Goal: Information Seeking & Learning: Get advice/opinions

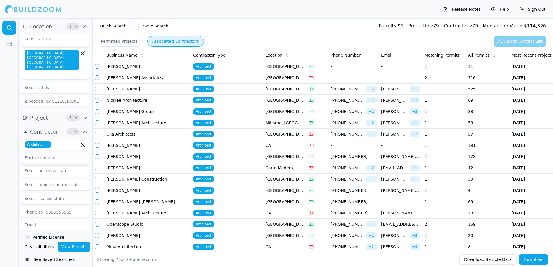
click at [125, 40] on button "Permitted Projects" at bounding box center [119, 41] width 47 height 10
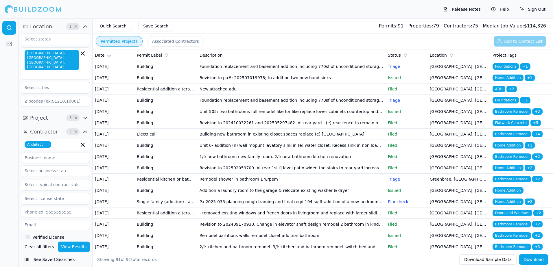
click at [77, 248] on button "View Results" at bounding box center [74, 247] width 32 height 10
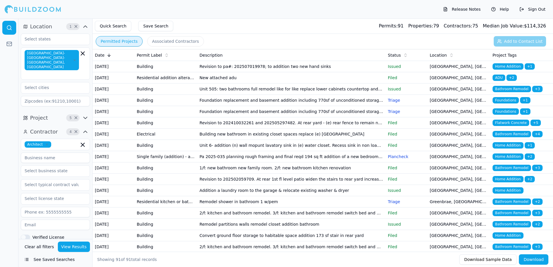
click at [503, 67] on span "Home Addition" at bounding box center [507, 66] width 31 height 6
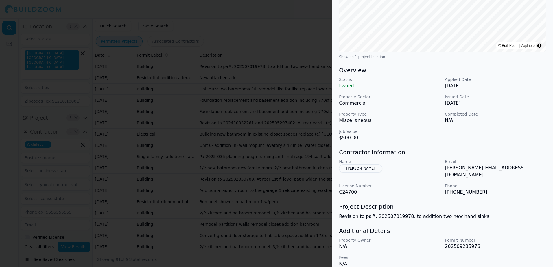
scroll to position [117, 0]
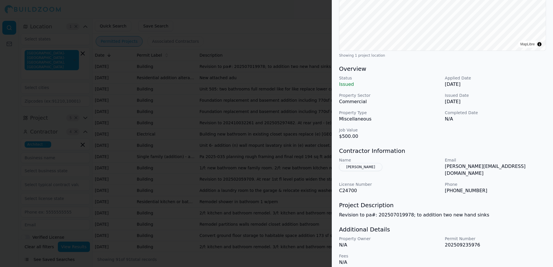
click at [278, 18] on div at bounding box center [276, 133] width 553 height 267
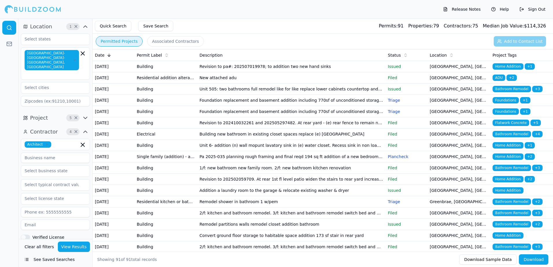
click at [497, 81] on span "ADU" at bounding box center [498, 78] width 13 height 6
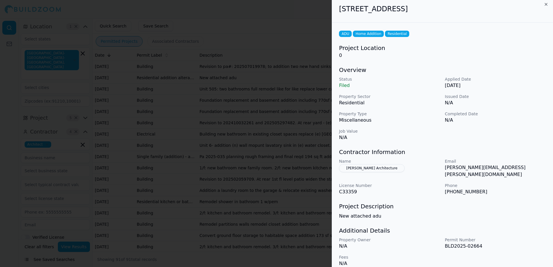
scroll to position [4, 0]
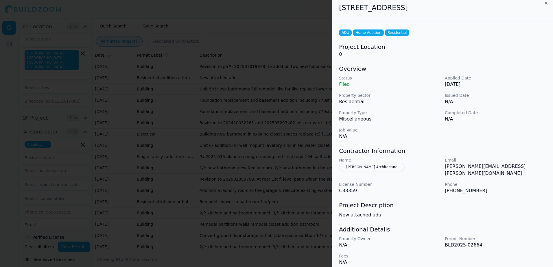
click at [367, 168] on button "[PERSON_NAME] Architecture" at bounding box center [372, 167] width 66 height 8
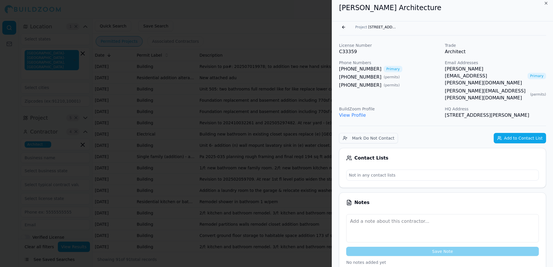
click at [343, 112] on link "View Profile" at bounding box center [352, 114] width 27 height 5
click at [344, 26] on button "Go back" at bounding box center [343, 27] width 9 height 9
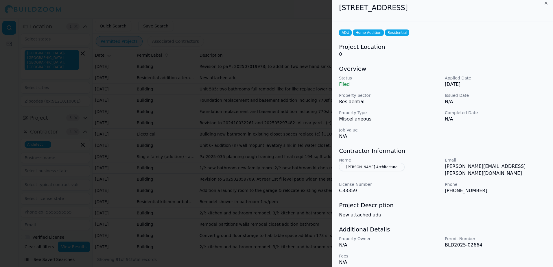
drag, startPoint x: 340, startPoint y: 7, endPoint x: 462, endPoint y: 7, distance: 122.3
click at [462, 7] on h2 "[STREET_ADDRESS]" at bounding box center [442, 7] width 207 height 9
drag, startPoint x: 462, startPoint y: 7, endPoint x: 443, endPoint y: 10, distance: 19.4
copy h2 "[STREET_ADDRESS]"
click at [366, 167] on button "[PERSON_NAME] Architecture" at bounding box center [372, 167] width 66 height 8
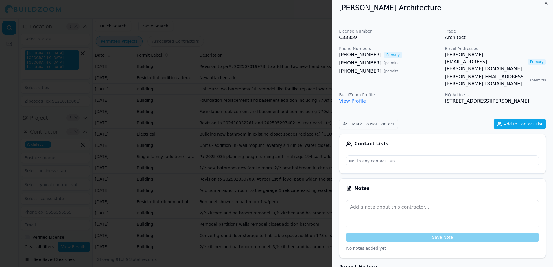
click at [295, 20] on div at bounding box center [276, 133] width 553 height 267
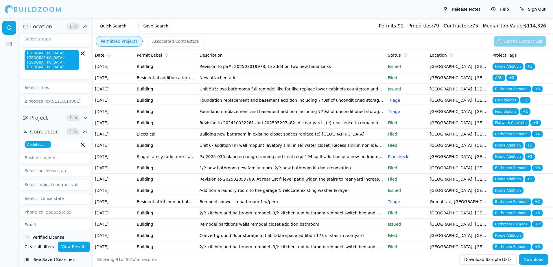
click at [512, 92] on span "Bathroom Remodel" at bounding box center [511, 89] width 38 height 6
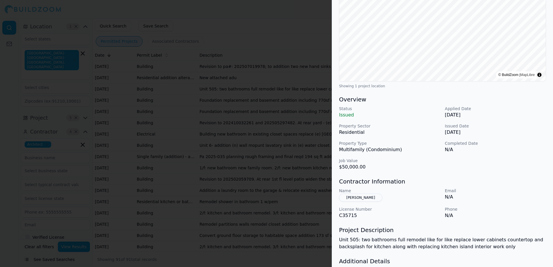
scroll to position [87, 0]
click at [356, 197] on button "[PERSON_NAME]" at bounding box center [360, 197] width 43 height 8
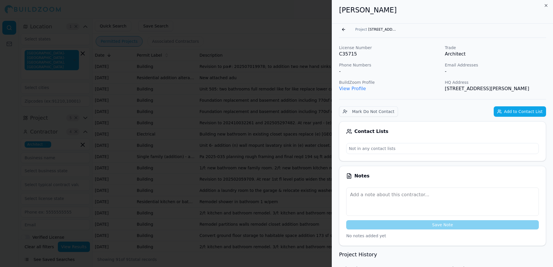
scroll to position [0, 0]
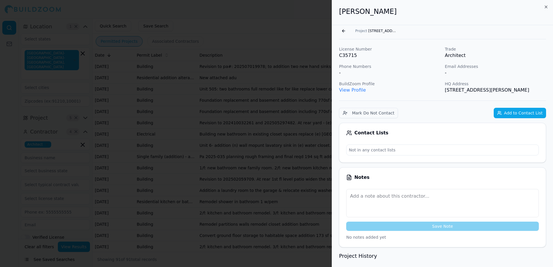
click at [304, 11] on div at bounding box center [276, 133] width 553 height 267
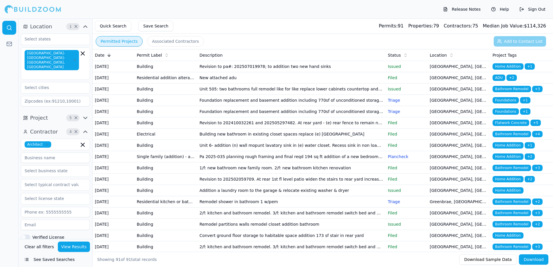
click at [504, 92] on span "Bathroom Remodel" at bounding box center [511, 89] width 38 height 6
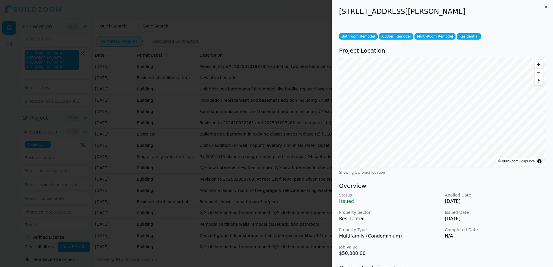
click at [285, 13] on div at bounding box center [276, 133] width 553 height 267
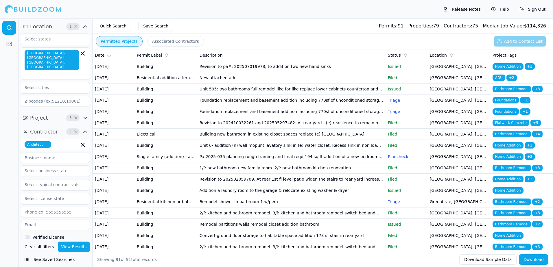
click at [512, 103] on span "Foundations" at bounding box center [505, 100] width 26 height 6
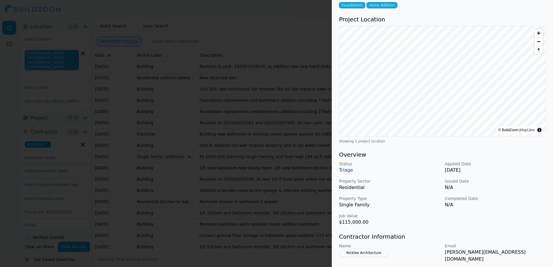
scroll to position [87, 0]
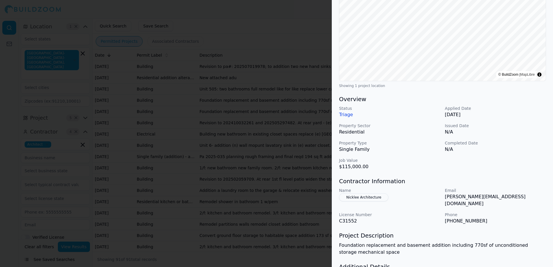
click at [362, 197] on button "Nicklee Architecture" at bounding box center [363, 197] width 49 height 8
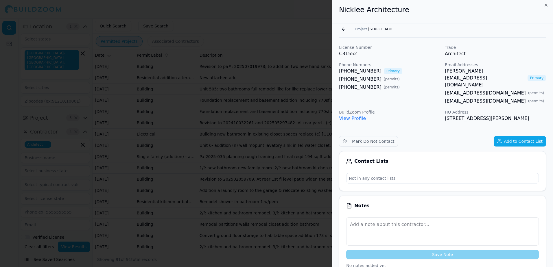
scroll to position [0, 0]
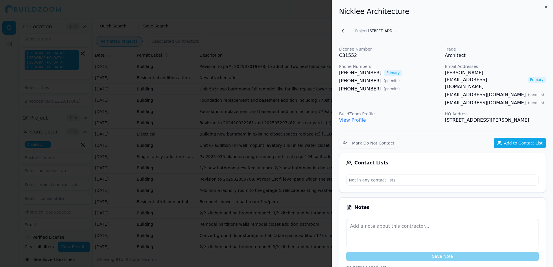
click at [467, 73] on link "[PERSON_NAME][EMAIL_ADDRESS][DOMAIN_NAME]" at bounding box center [485, 79] width 80 height 21
click at [343, 31] on button "Go back" at bounding box center [343, 30] width 9 height 9
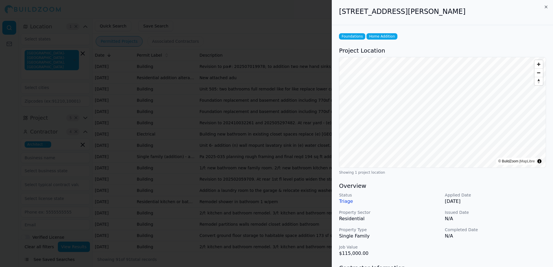
drag, startPoint x: 340, startPoint y: 12, endPoint x: 476, endPoint y: 11, distance: 136.1
click at [476, 11] on h2 "[STREET_ADDRESS][PERSON_NAME]" at bounding box center [442, 11] width 207 height 9
drag, startPoint x: 476, startPoint y: 11, endPoint x: 455, endPoint y: 12, distance: 21.4
copy h2 "[STREET_ADDRESS][PERSON_NAME]"
click at [319, 21] on div at bounding box center [276, 133] width 553 height 267
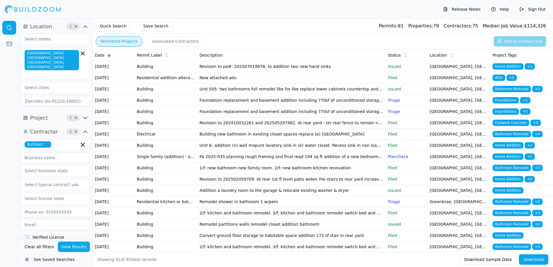
click at [505, 115] on span "Foundations" at bounding box center [505, 111] width 26 height 6
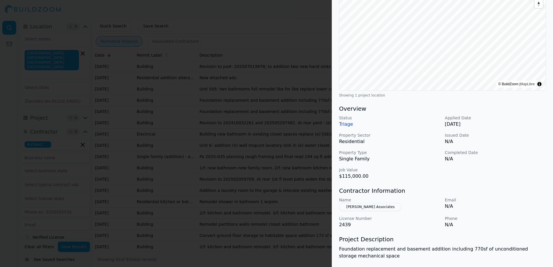
scroll to position [124, 0]
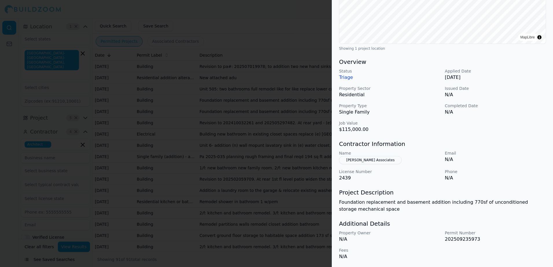
click at [300, 32] on div at bounding box center [276, 133] width 553 height 267
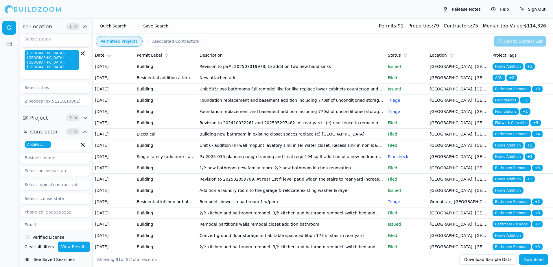
click at [506, 126] on span "Flatwork Concrete" at bounding box center [510, 123] width 37 height 6
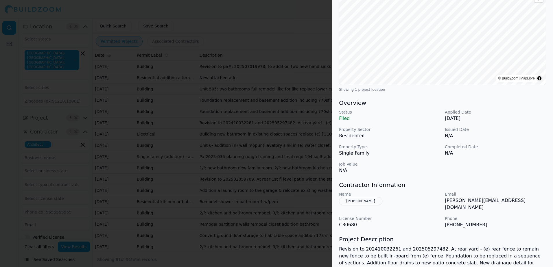
scroll to position [87, 0]
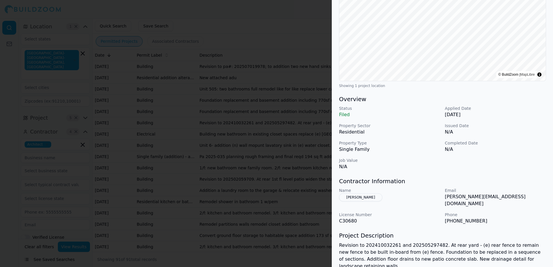
click at [367, 197] on button "[PERSON_NAME]" at bounding box center [360, 197] width 43 height 8
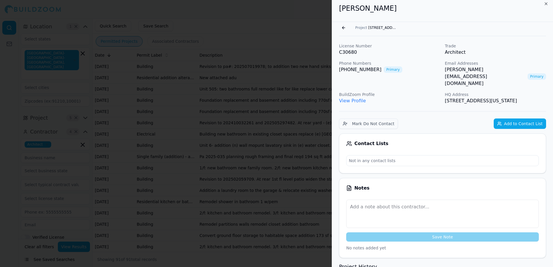
scroll to position [0, 0]
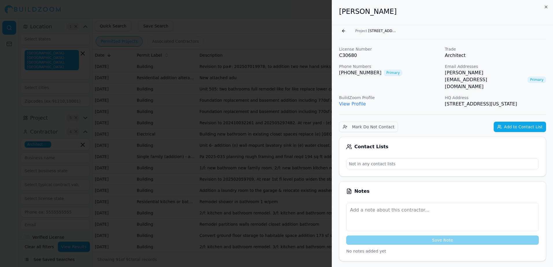
click at [343, 101] on link "View Profile" at bounding box center [352, 103] width 27 height 5
click at [342, 31] on button "Go back" at bounding box center [343, 30] width 9 height 9
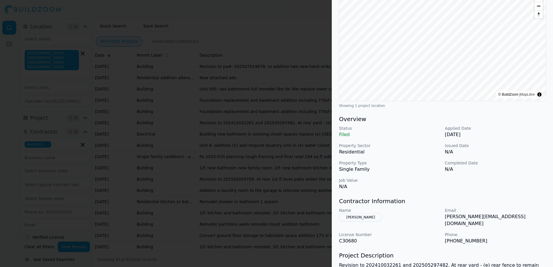
scroll to position [87, 0]
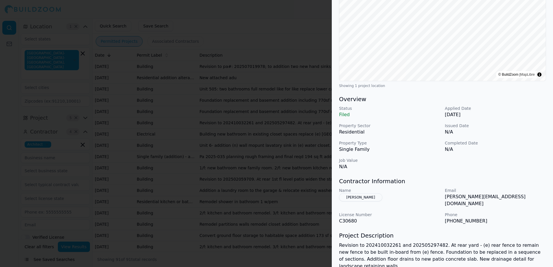
click at [363, 199] on button "[PERSON_NAME]" at bounding box center [360, 197] width 43 height 8
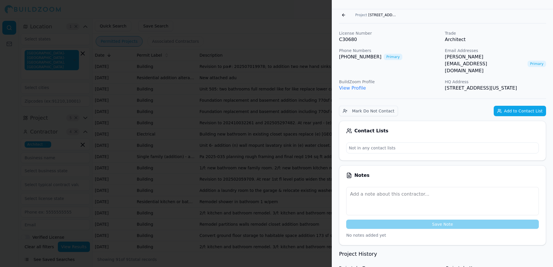
scroll to position [14, 0]
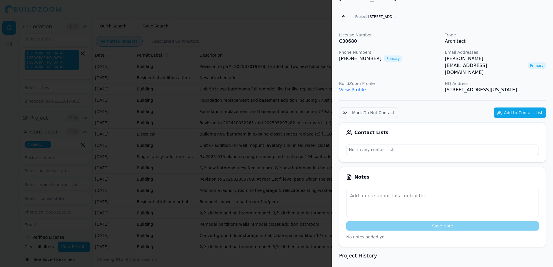
click at [463, 59] on link "[PERSON_NAME][EMAIL_ADDRESS][DOMAIN_NAME]" at bounding box center [485, 65] width 80 height 21
click at [277, 14] on div at bounding box center [276, 133] width 553 height 267
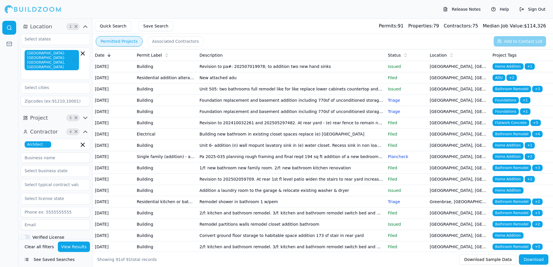
click at [501, 115] on span "Foundations" at bounding box center [505, 111] width 26 height 6
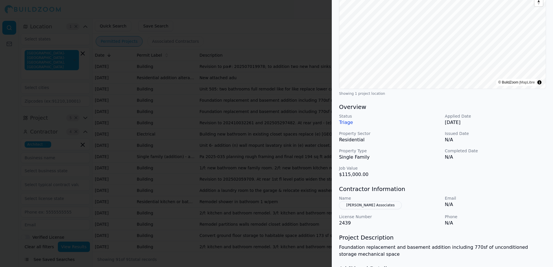
scroll to position [87, 0]
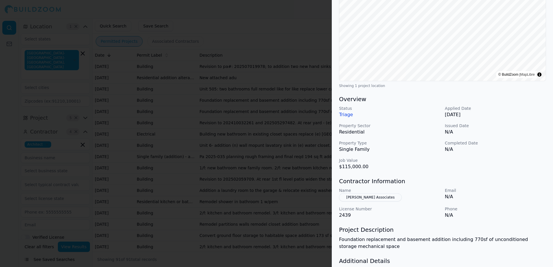
click at [367, 197] on button "[PERSON_NAME] Associates" at bounding box center [370, 197] width 63 height 8
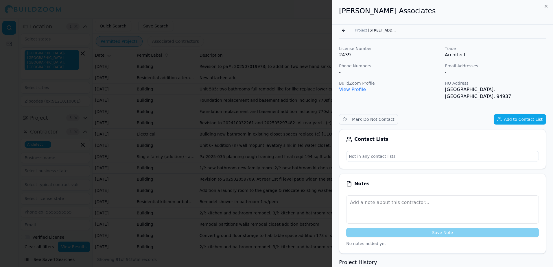
scroll to position [0, 0]
click at [310, 8] on div at bounding box center [276, 133] width 553 height 267
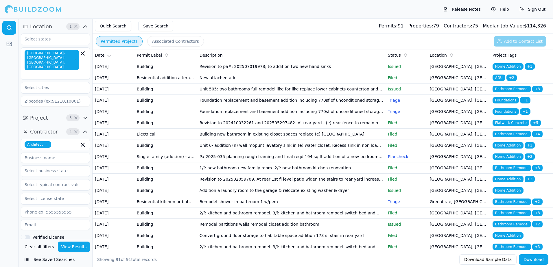
click at [508, 115] on span "Foundations" at bounding box center [505, 111] width 26 height 6
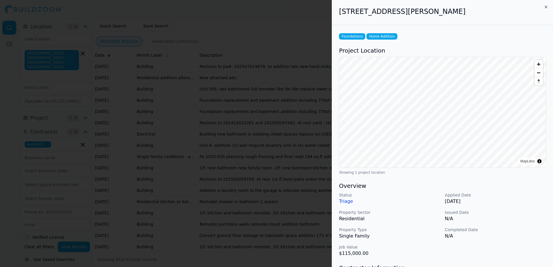
click at [314, 11] on div at bounding box center [276, 133] width 553 height 267
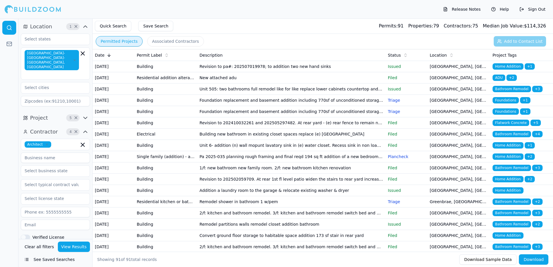
click at [509, 126] on span "Flatwork Concrete" at bounding box center [510, 123] width 37 height 6
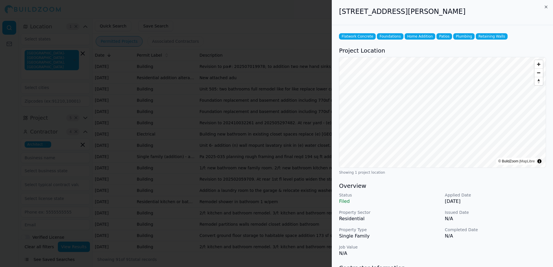
drag, startPoint x: 339, startPoint y: 12, endPoint x: 467, endPoint y: 15, distance: 127.8
click at [467, 15] on h2 "[STREET_ADDRESS][PERSON_NAME]" at bounding box center [442, 11] width 207 height 9
drag, startPoint x: 467, startPoint y: 15, endPoint x: 455, endPoint y: 13, distance: 11.8
copy h2 "[STREET_ADDRESS][PERSON_NAME]"
click at [247, 19] on div at bounding box center [276, 133] width 553 height 267
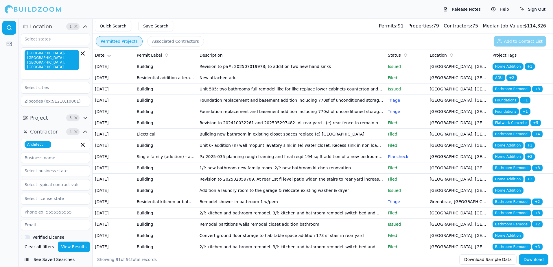
click at [505, 137] on span "Bathroom Remodel" at bounding box center [511, 134] width 38 height 6
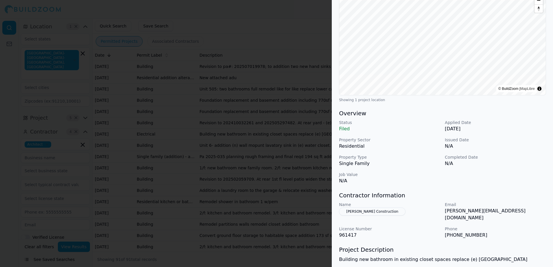
scroll to position [87, 0]
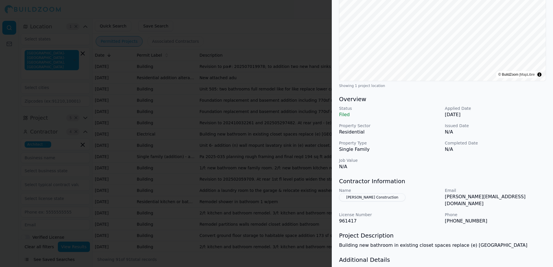
click at [362, 198] on button "[PERSON_NAME] Construction" at bounding box center [372, 197] width 66 height 8
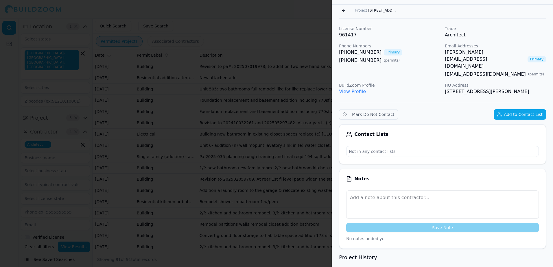
scroll to position [0, 0]
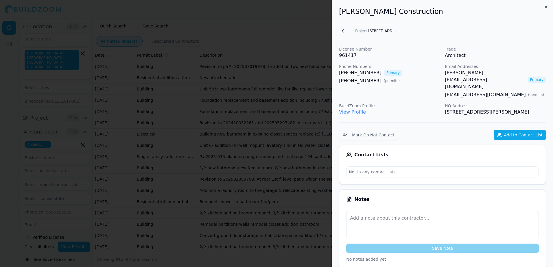
click at [352, 109] on link "View Profile" at bounding box center [352, 111] width 27 height 5
click at [342, 32] on button "Go back" at bounding box center [343, 30] width 9 height 9
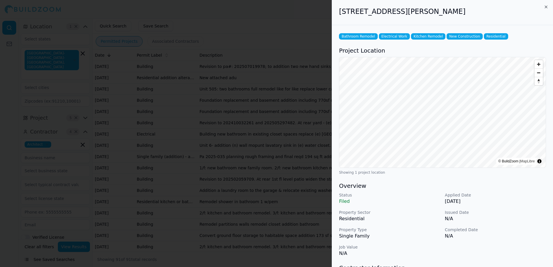
click at [295, 36] on div at bounding box center [276, 133] width 553 height 267
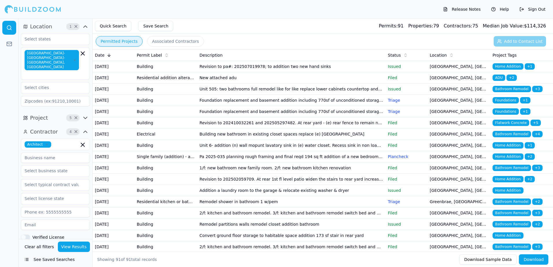
click at [511, 149] on span "Home Addition" at bounding box center [507, 145] width 31 height 6
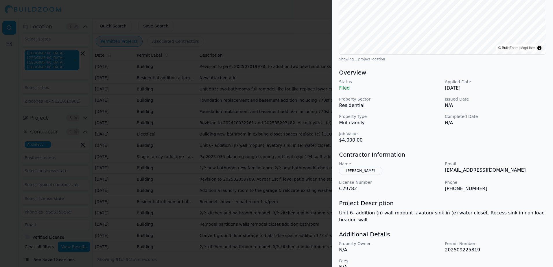
scroll to position [116, 0]
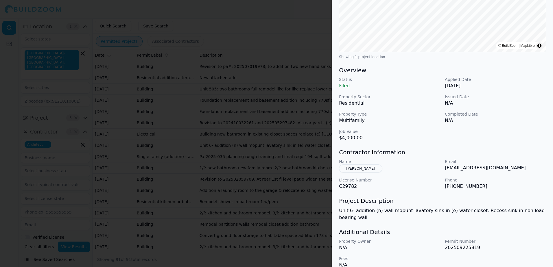
click at [364, 168] on button "[PERSON_NAME]" at bounding box center [360, 168] width 43 height 8
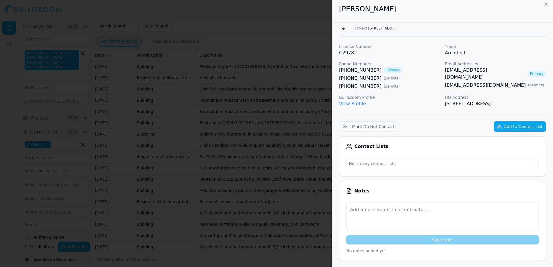
scroll to position [0, 0]
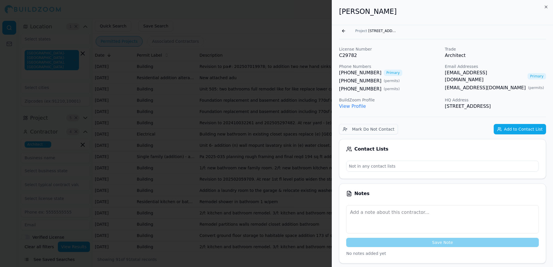
click at [481, 73] on link "[EMAIL_ADDRESS][DOMAIN_NAME]" at bounding box center [485, 76] width 80 height 14
click at [345, 32] on button "Go back" at bounding box center [343, 30] width 9 height 9
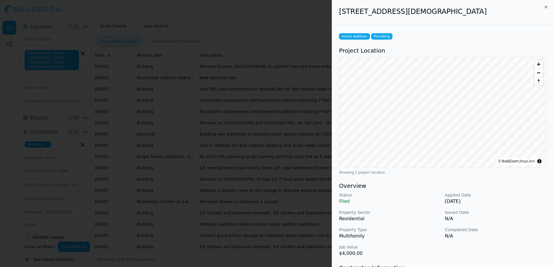
drag, startPoint x: 340, startPoint y: 12, endPoint x: 467, endPoint y: 10, distance: 126.6
click at [467, 10] on h2 "[STREET_ADDRESS][DEMOGRAPHIC_DATA]" at bounding box center [442, 11] width 207 height 9
drag, startPoint x: 467, startPoint y: 10, endPoint x: 441, endPoint y: 11, distance: 25.8
copy h2 "[STREET_ADDRESS][DEMOGRAPHIC_DATA]"
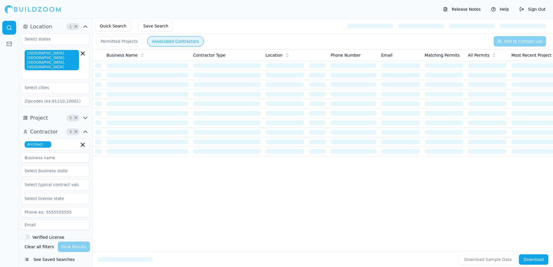
click at [115, 42] on button "Permitted Projects" at bounding box center [119, 41] width 47 height 10
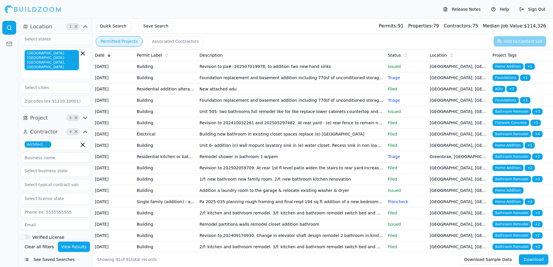
click at [506, 81] on span "Foundations" at bounding box center [505, 78] width 26 height 6
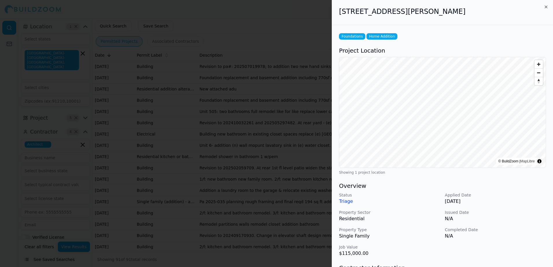
click at [314, 25] on div at bounding box center [276, 133] width 553 height 267
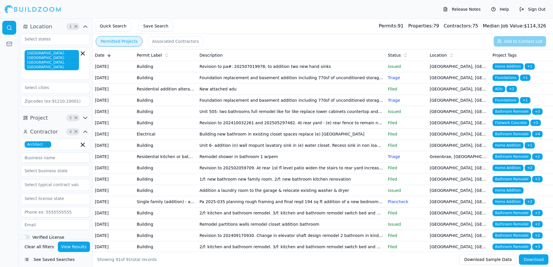
click at [505, 66] on span "Home Addition" at bounding box center [507, 66] width 31 height 6
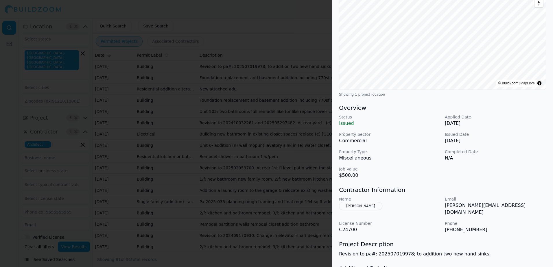
scroll to position [87, 0]
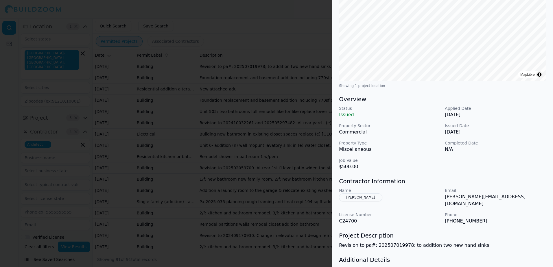
click at [309, 10] on div at bounding box center [276, 133] width 553 height 267
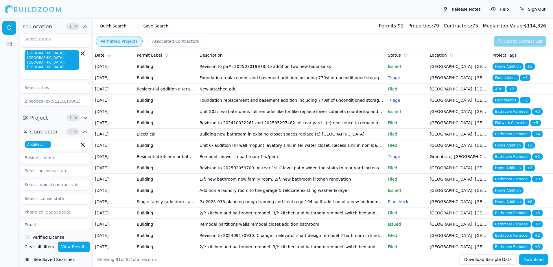
click at [498, 92] on span "ADU" at bounding box center [498, 89] width 13 height 6
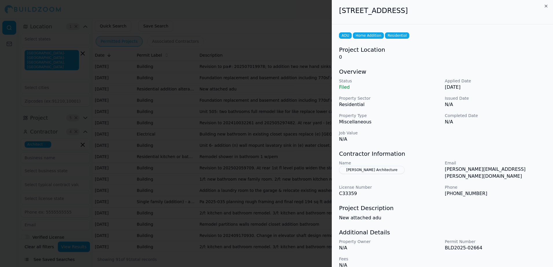
scroll to position [0, 0]
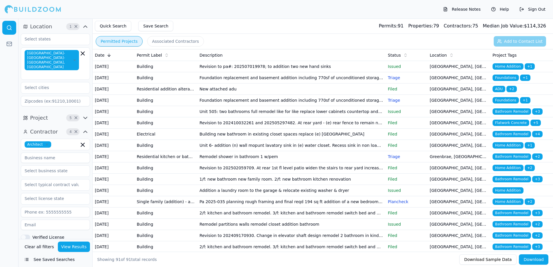
click at [503, 92] on span "ADU" at bounding box center [498, 89] width 13 height 6
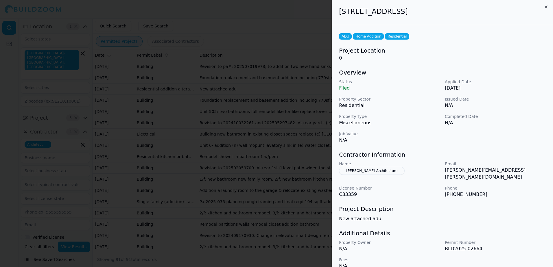
scroll to position [4, 0]
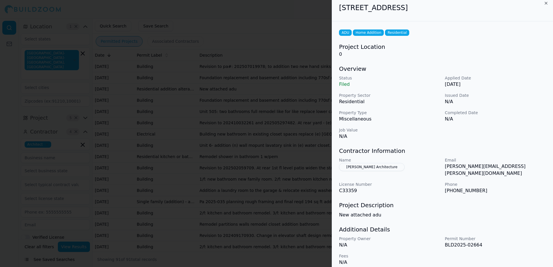
click at [368, 166] on button "[PERSON_NAME] Architecture" at bounding box center [372, 167] width 66 height 8
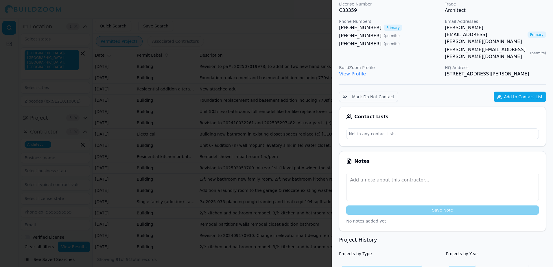
scroll to position [33, 0]
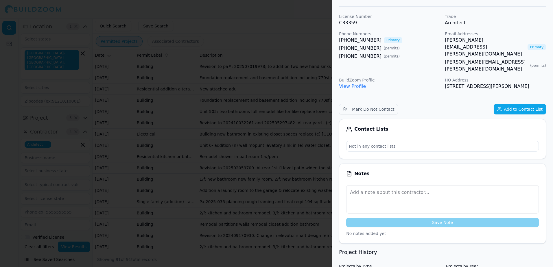
click at [457, 40] on link "[PERSON_NAME][EMAIL_ADDRESS][PERSON_NAME][DOMAIN_NAME]" at bounding box center [485, 47] width 80 height 21
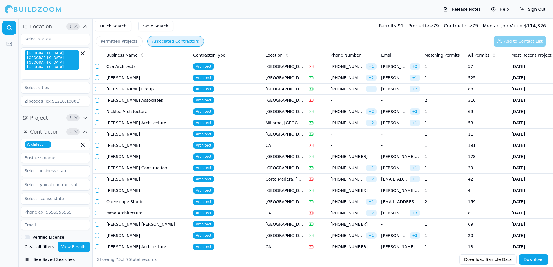
click at [126, 37] on button "Permitted Projects" at bounding box center [119, 41] width 47 height 10
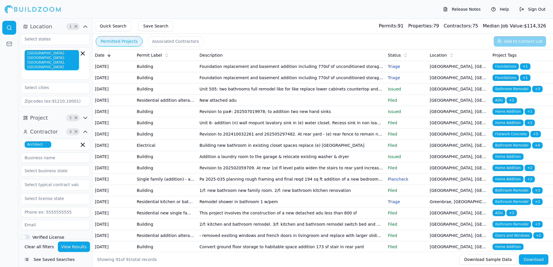
click at [505, 126] on span "Home Addition" at bounding box center [507, 123] width 31 height 6
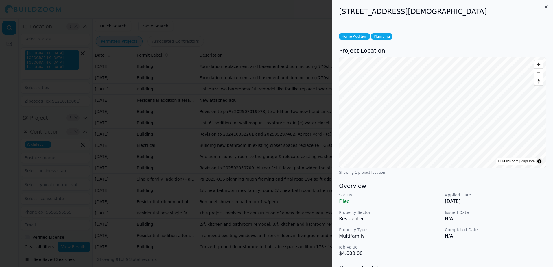
click at [318, 32] on div at bounding box center [276, 133] width 553 height 267
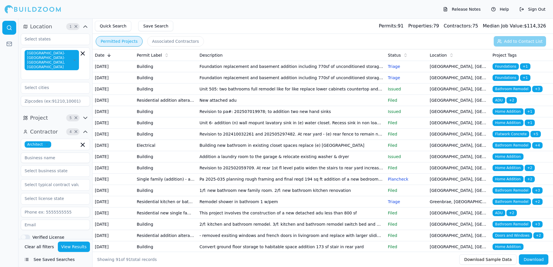
click at [509, 149] on span "Bathroom Remodel" at bounding box center [511, 145] width 38 height 6
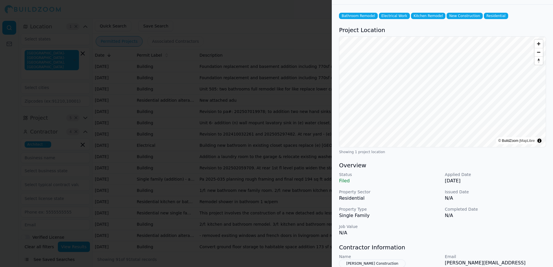
scroll to position [29, 0]
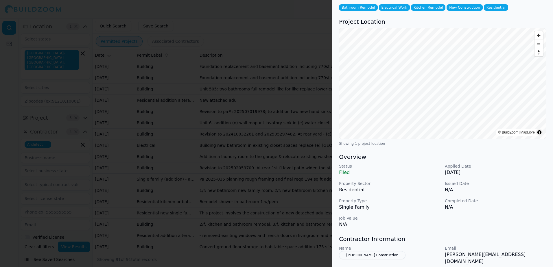
click at [307, 29] on div at bounding box center [276, 133] width 553 height 267
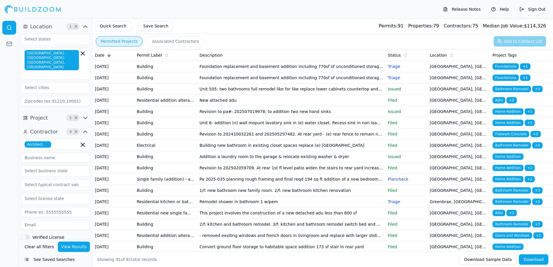
click at [516, 149] on span "Bathroom Remodel" at bounding box center [511, 145] width 38 height 6
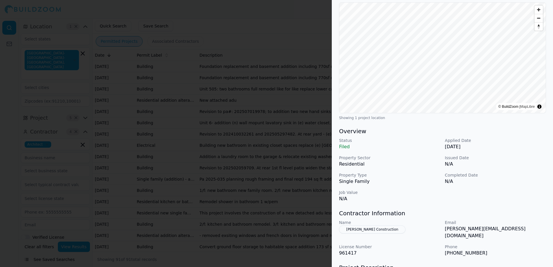
scroll to position [58, 0]
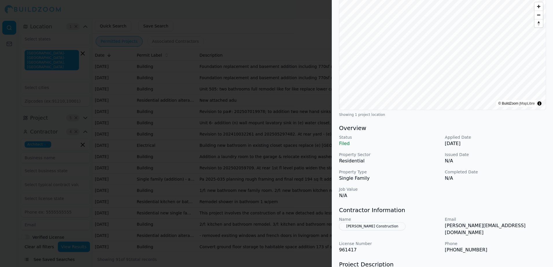
click at [284, 23] on div at bounding box center [276, 133] width 553 height 267
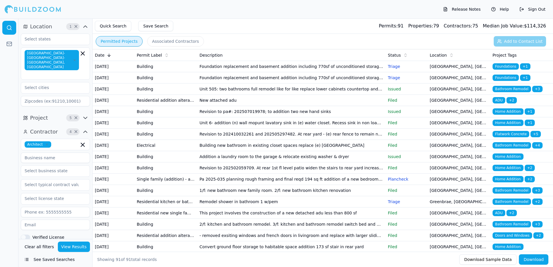
click at [501, 160] on span "Home Addition" at bounding box center [507, 156] width 31 height 6
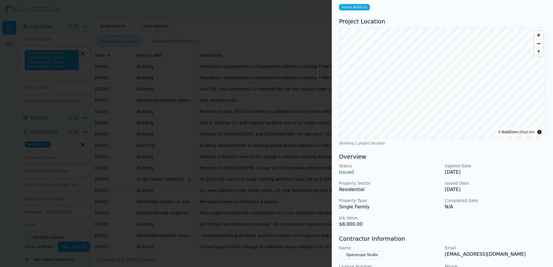
scroll to position [87, 0]
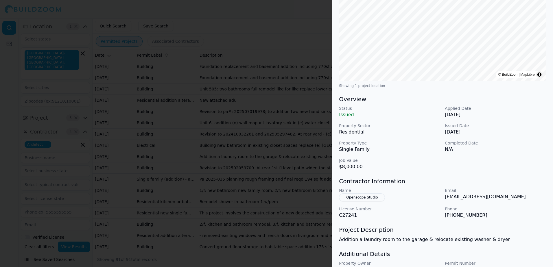
click at [244, 14] on div at bounding box center [276, 133] width 553 height 267
